Goal: Find specific page/section

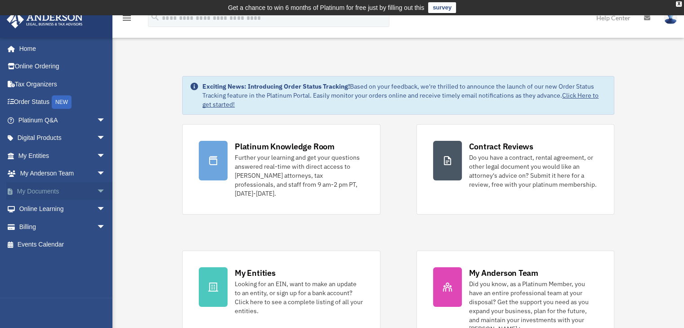
click at [100, 191] on span "arrow_drop_down" at bounding box center [106, 191] width 18 height 18
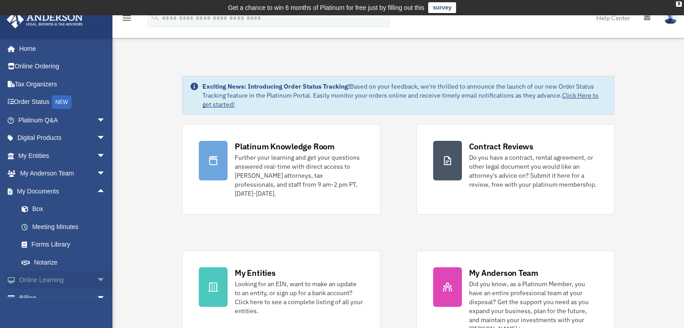
scroll to position [28, 0]
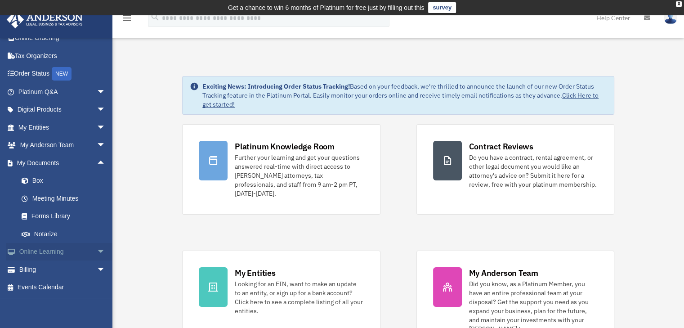
click at [97, 253] on span "arrow_drop_down" at bounding box center [106, 252] width 18 height 18
click at [70, 217] on link "Forms Library" at bounding box center [66, 216] width 107 height 18
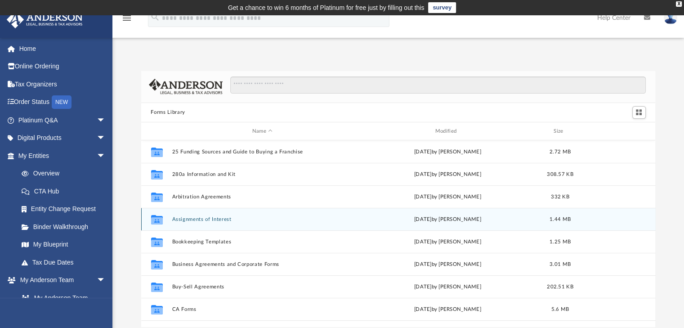
scroll to position [197, 507]
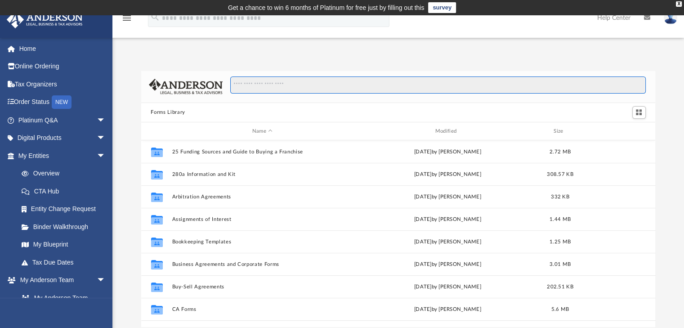
click at [293, 87] on input "Search files and folders" at bounding box center [437, 84] width 415 height 17
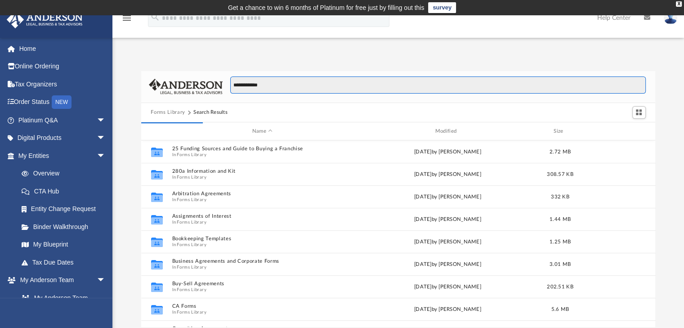
type input "**********"
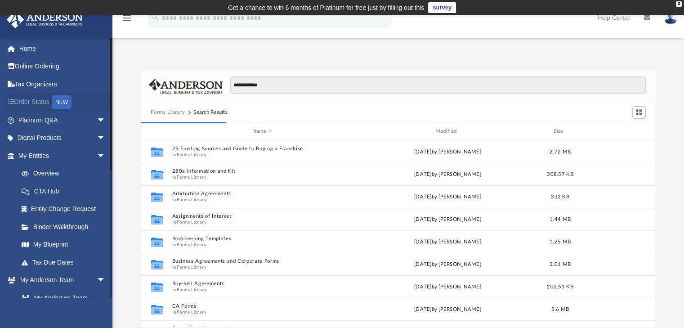
scroll to position [170, 507]
